Goal: Transaction & Acquisition: Purchase product/service

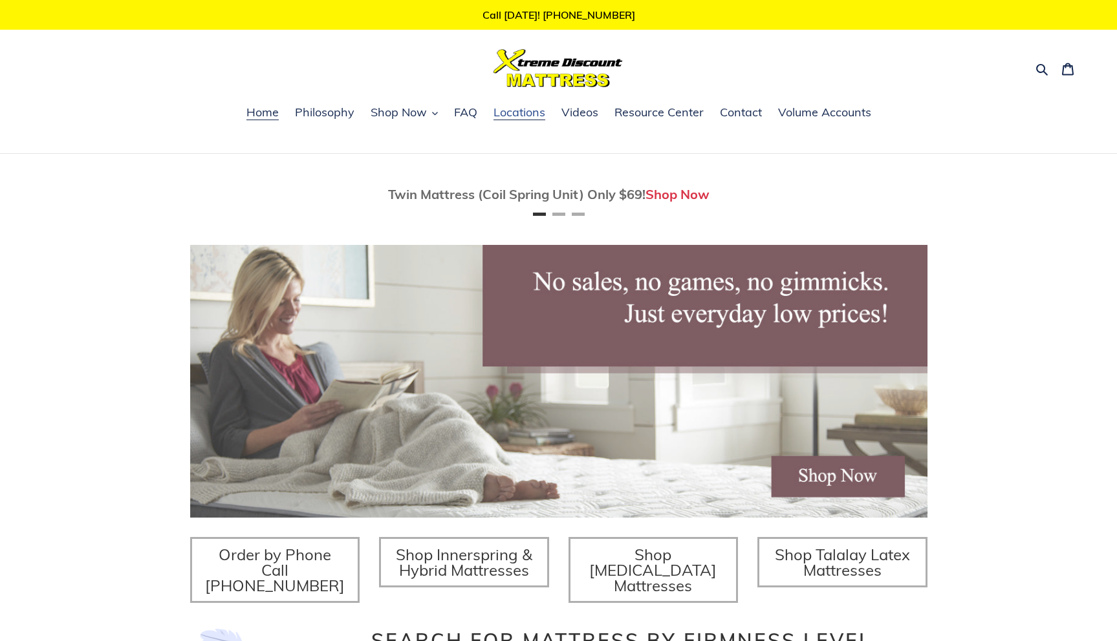
click at [528, 106] on span "Locations" at bounding box center [519, 113] width 52 height 16
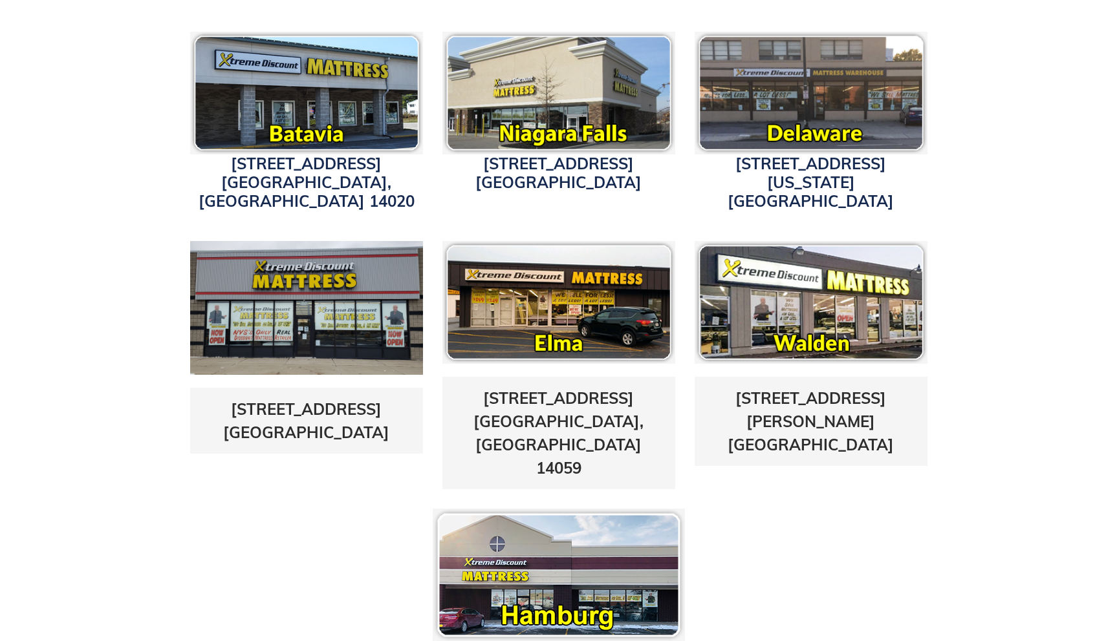
scroll to position [420, 0]
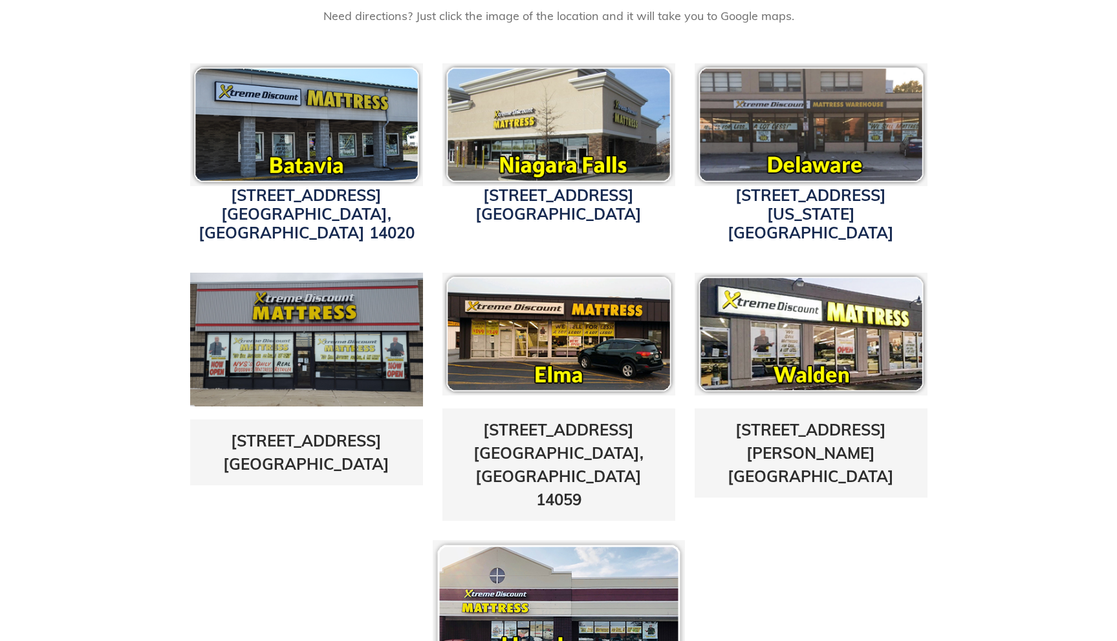
click at [793, 148] on img at bounding box center [810, 124] width 233 height 123
click at [786, 201] on link "3514 Delaware Ave. Buffalo, NY 14217" at bounding box center [810, 214] width 166 height 57
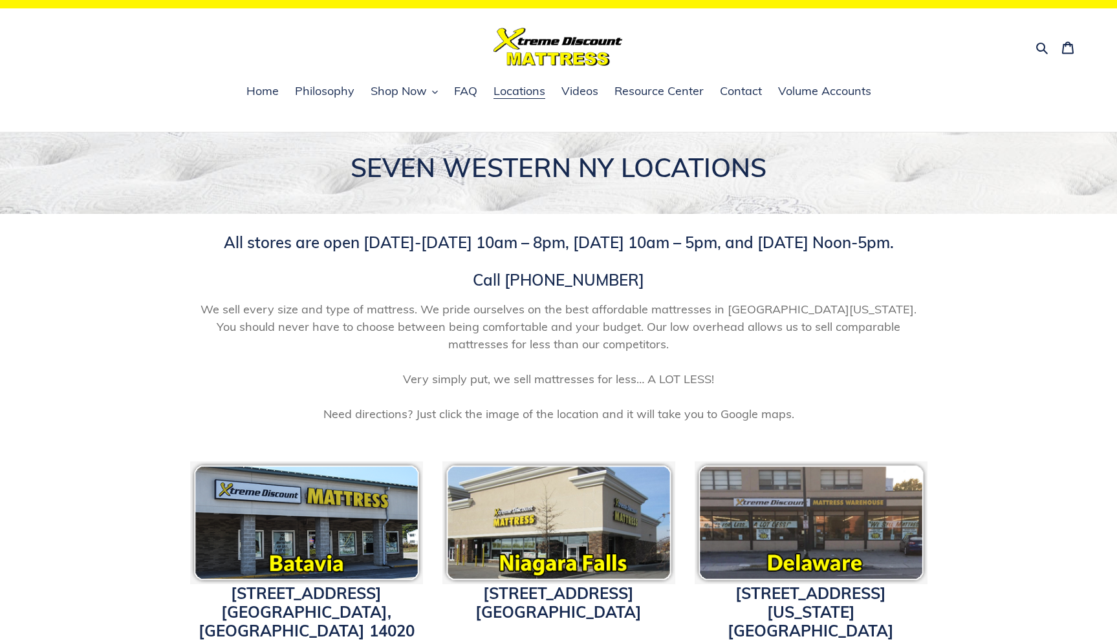
scroll to position [0, 0]
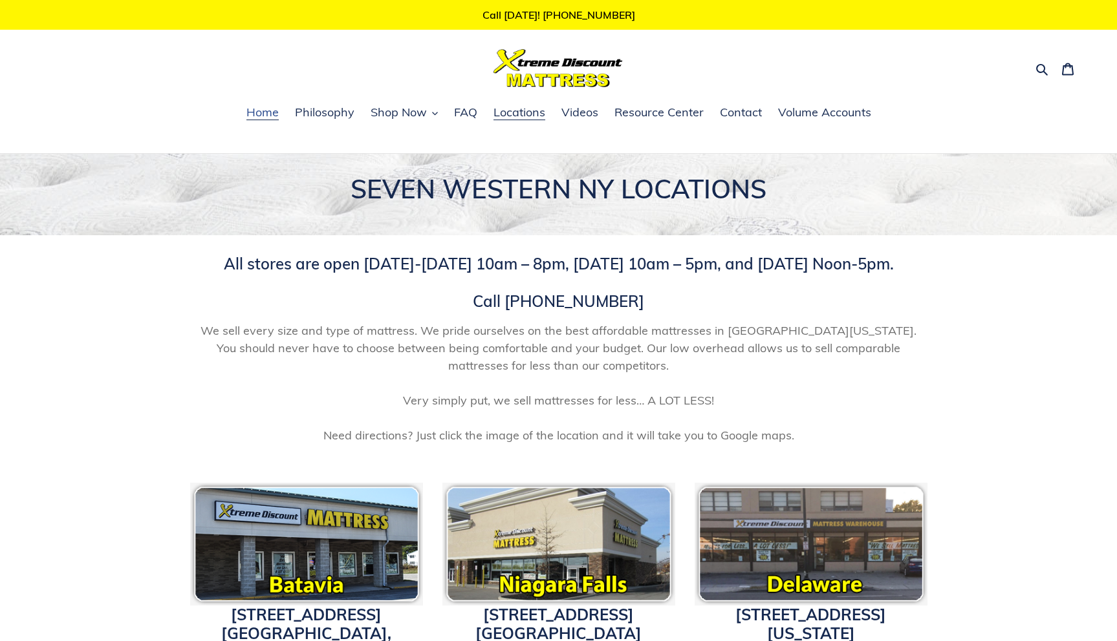
click at [262, 111] on span "Home" at bounding box center [262, 113] width 32 height 16
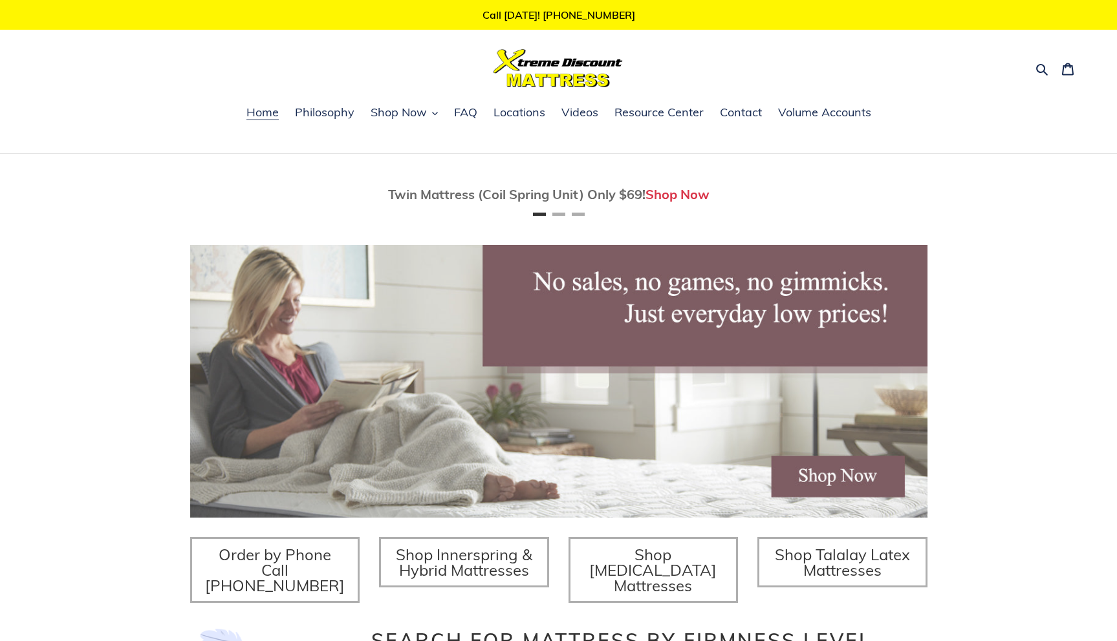
scroll to position [334, 0]
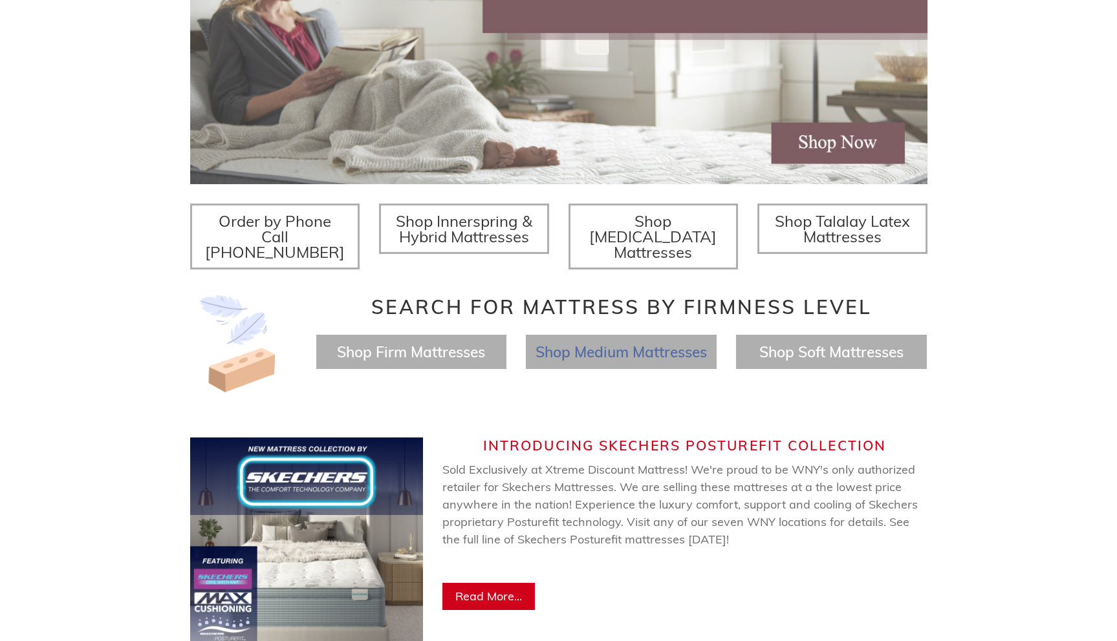
click at [619, 343] on span "Shop Medium Mattresses" at bounding box center [620, 352] width 171 height 19
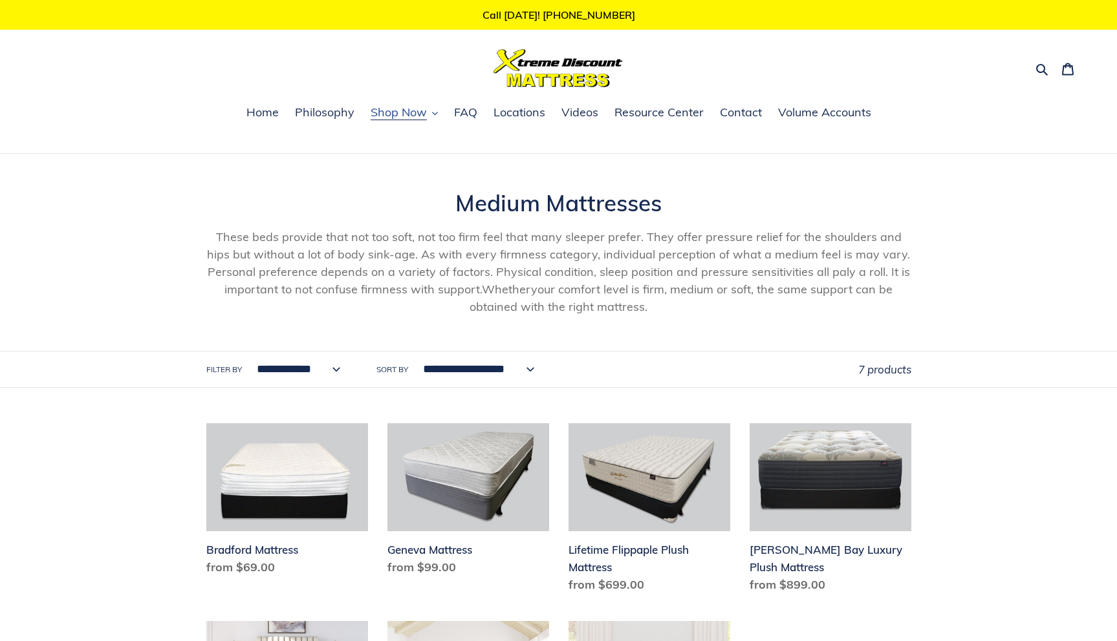
click at [389, 116] on span "Shop Now" at bounding box center [398, 113] width 56 height 16
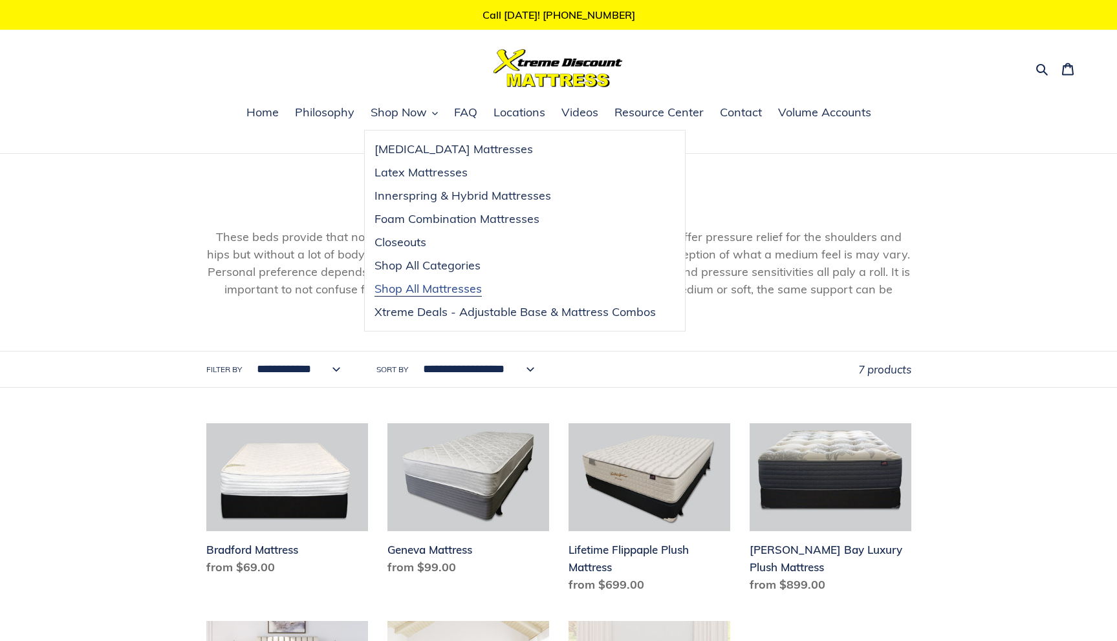
click at [479, 291] on span "Shop All Mattresses" at bounding box center [427, 289] width 107 height 16
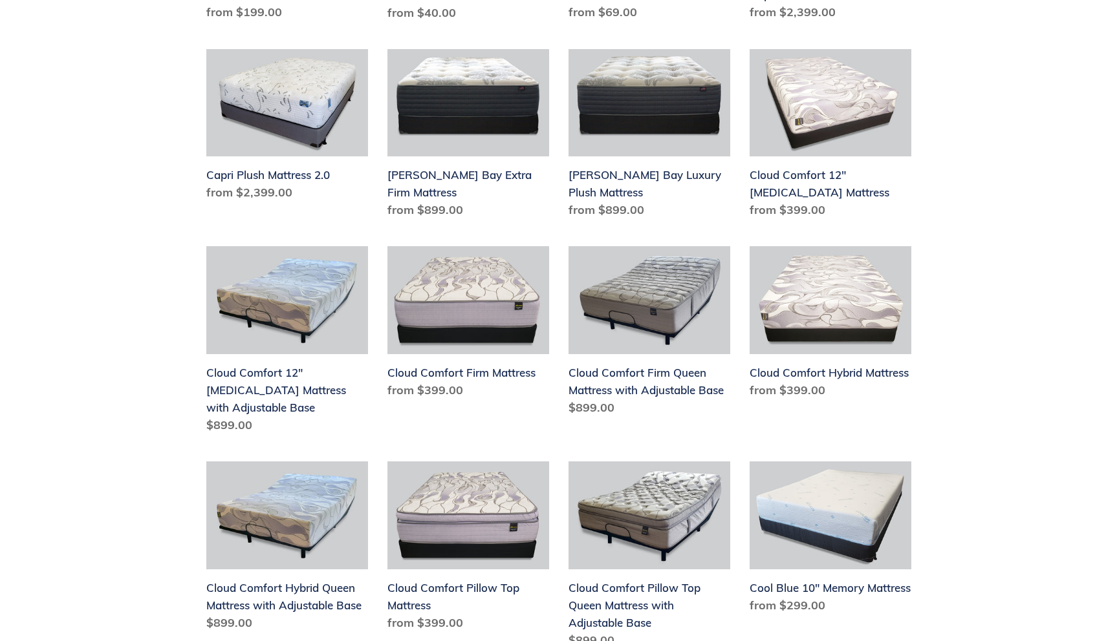
scroll to position [870, 0]
